Goal: Obtain resource: Download file/media

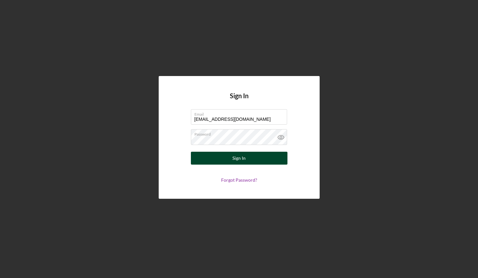
type input "[EMAIL_ADDRESS][DOMAIN_NAME]"
click at [253, 157] on button "Sign In" at bounding box center [239, 158] width 97 height 13
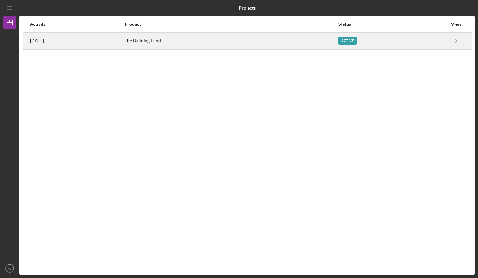
click at [440, 46] on div "Active" at bounding box center [392, 41] width 109 height 16
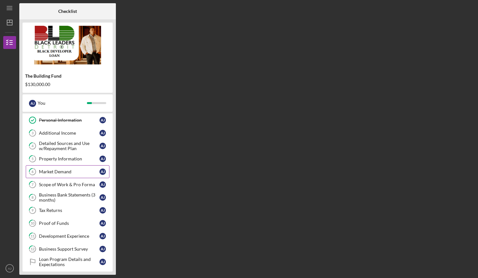
scroll to position [39, 0]
click at [60, 183] on div "Scope of Work & Pro Forma" at bounding box center [69, 183] width 60 height 5
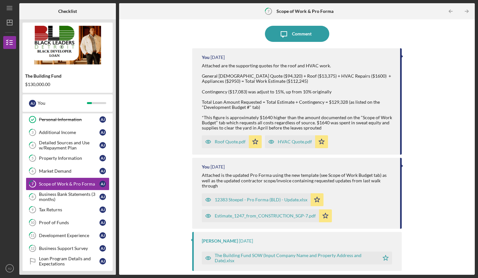
scroll to position [51, 0]
click at [226, 143] on div "Roof Quote.pdf" at bounding box center [230, 140] width 31 height 5
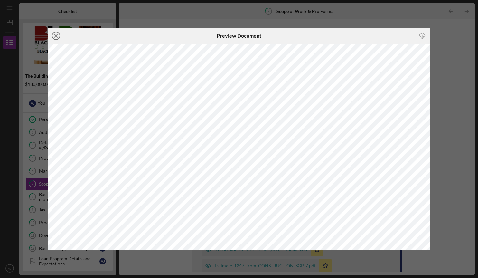
click at [54, 35] on icon "Icon/Close" at bounding box center [56, 36] width 16 height 16
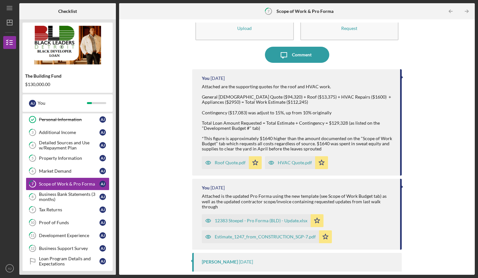
scroll to position [29, 0]
click at [273, 234] on div "Estimate_1247_from_CONSTRUCTION_SGP-7.pdf" at bounding box center [265, 236] width 101 height 5
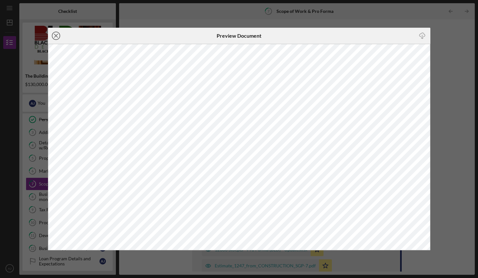
click at [58, 36] on icon "Icon/Close" at bounding box center [56, 36] width 16 height 16
